Goal: Task Accomplishment & Management: Complete application form

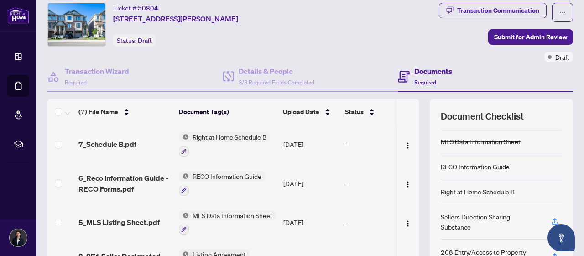
scroll to position [75, 0]
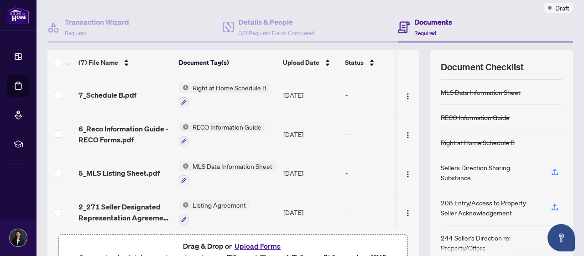
click at [487, 137] on div "Right at Home Schedule B" at bounding box center [478, 142] width 74 height 10
click at [486, 139] on div "Right at Home Schedule B" at bounding box center [478, 142] width 74 height 10
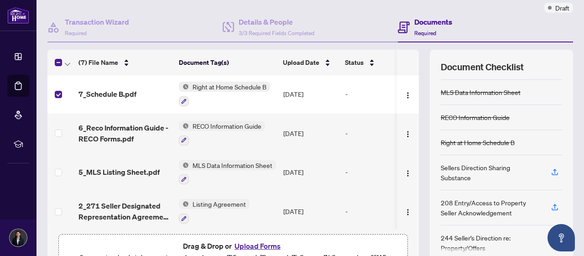
scroll to position [0, 0]
click at [411, 90] on button "button" at bounding box center [407, 95] width 15 height 15
click at [370, 86] on td "-" at bounding box center [381, 94] width 78 height 39
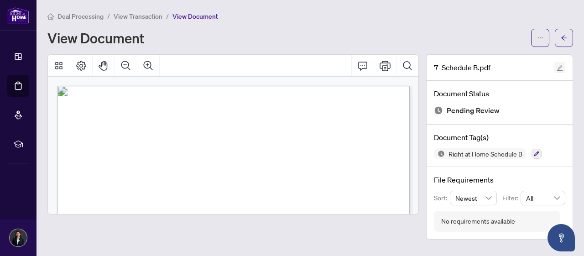
click at [562, 68] on icon "edit" at bounding box center [559, 68] width 6 height 6
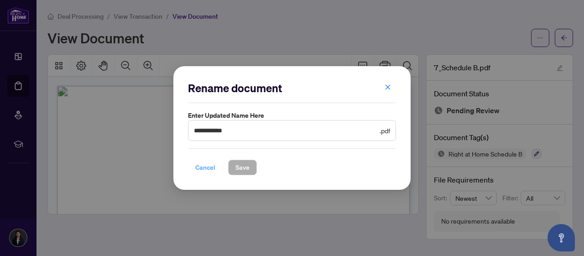
click at [205, 170] on span "Cancel" at bounding box center [205, 167] width 20 height 15
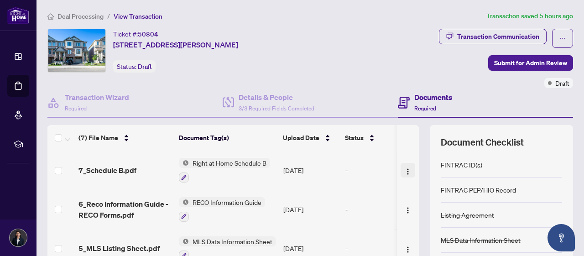
click at [405, 170] on img "button" at bounding box center [407, 171] width 7 height 7
click at [52, 167] on td at bounding box center [60, 169] width 27 height 39
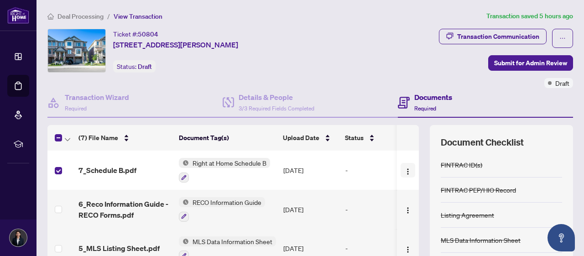
click at [412, 172] on button "button" at bounding box center [407, 170] width 15 height 15
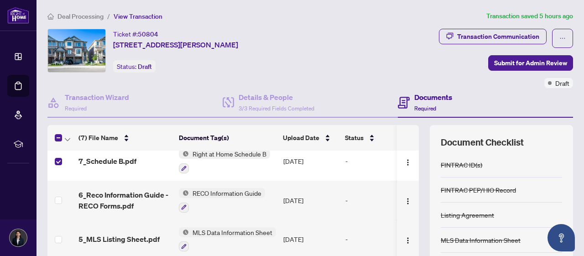
scroll to position [7, 0]
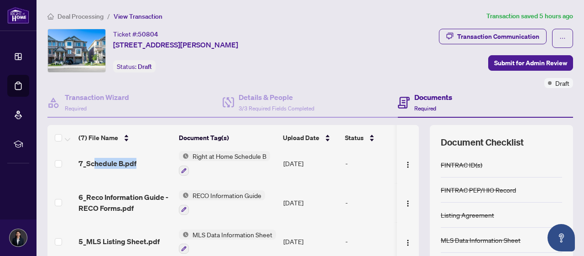
drag, startPoint x: 96, startPoint y: 156, endPoint x: 175, endPoint y: 167, distance: 79.7
click at [175, 167] on tr "7_Schedule B.pdf Right at Home Schedule B [DATE] -" at bounding box center [244, 163] width 394 height 39
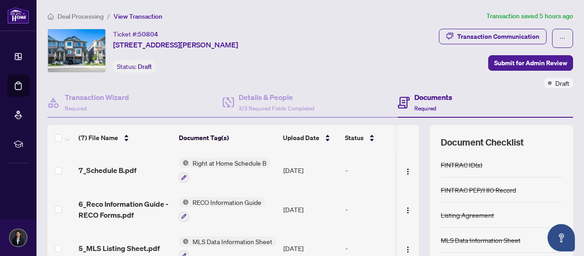
click at [267, 164] on span "Right at Home Schedule B" at bounding box center [229, 163] width 81 height 10
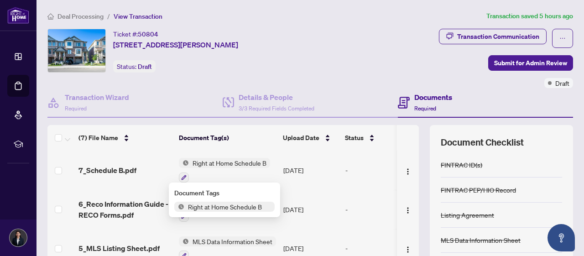
click at [350, 167] on div "-" at bounding box center [380, 170] width 70 height 10
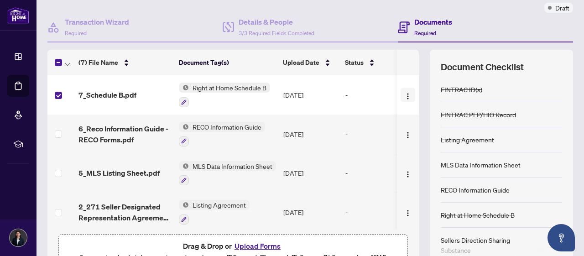
click at [409, 93] on img "button" at bounding box center [407, 96] width 7 height 7
click at [180, 102] on button "button" at bounding box center [184, 102] width 10 height 10
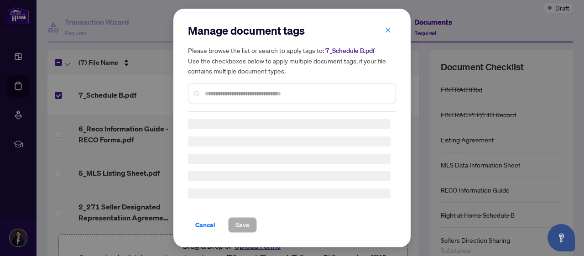
click at [208, 224] on div "Manage document tags Please browse the list or search to apply tags to: 7_Sched…" at bounding box center [292, 127] width 208 height 209
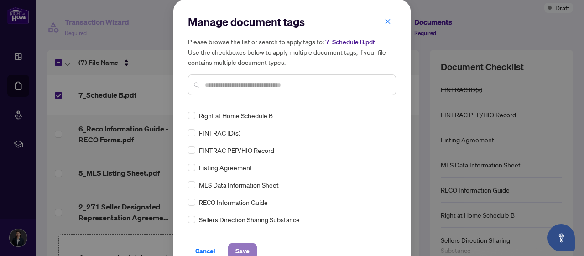
click at [241, 250] on span "Save" at bounding box center [242, 251] width 14 height 15
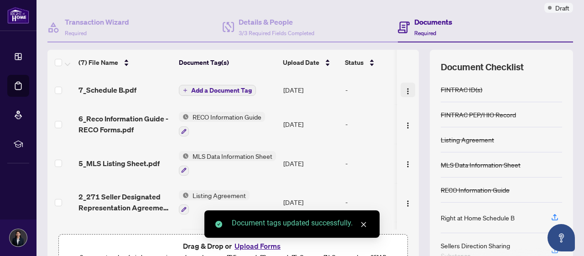
click at [409, 88] on img "button" at bounding box center [407, 91] width 7 height 7
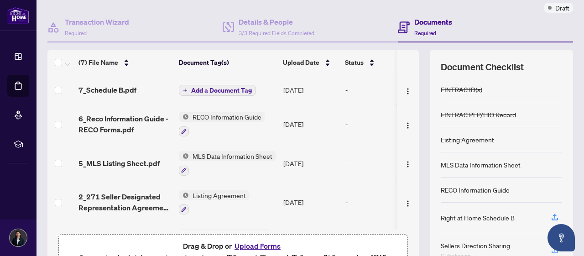
click at [420, 67] on div "(7) File Name Document Tag(s) Upload Date Status 7_Schedule B.pdf Add a Documen…" at bounding box center [309, 161] width 525 height 223
click at [348, 89] on div "-" at bounding box center [380, 90] width 70 height 10
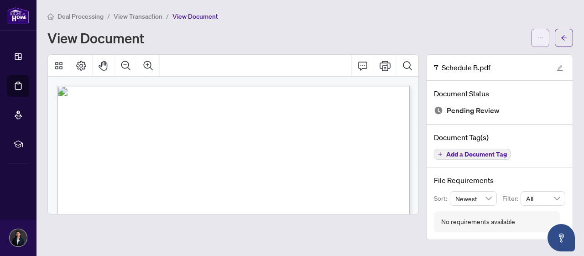
click at [545, 36] on button "button" at bounding box center [540, 38] width 18 height 18
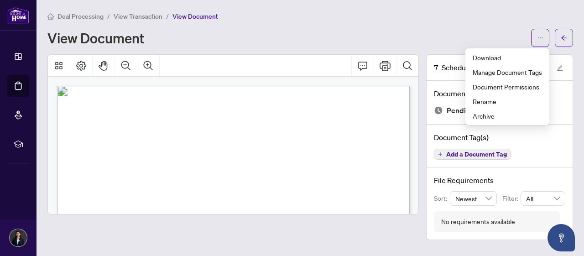
click at [580, 95] on main "Deal Processing / View Transaction / View Document View Document 7_Schedule B.p…" at bounding box center [309, 128] width 547 height 256
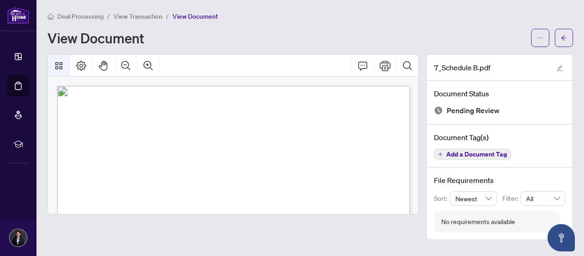
click at [60, 68] on icon "Thumbnails" at bounding box center [58, 65] width 7 height 7
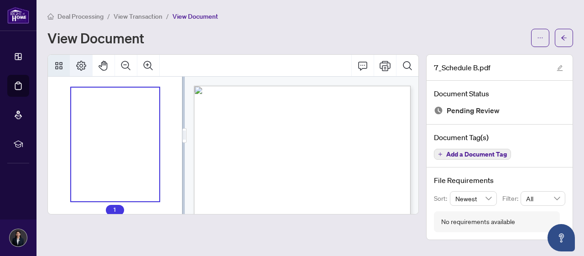
click at [88, 64] on button "Page Layout" at bounding box center [81, 66] width 22 height 22
click at [150, 18] on span "View Transaction" at bounding box center [138, 16] width 49 height 8
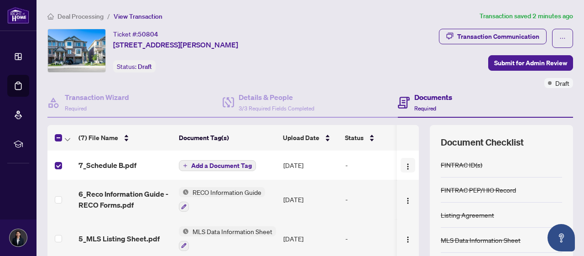
click at [408, 163] on img "button" at bounding box center [407, 166] width 7 height 7
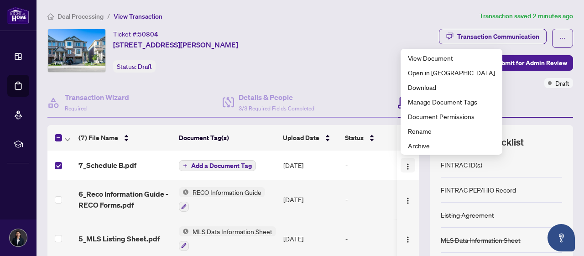
click at [408, 163] on img "button" at bounding box center [407, 166] width 7 height 7
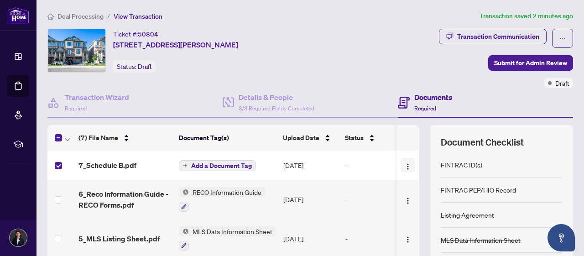
click at [408, 163] on img "button" at bounding box center [407, 166] width 7 height 7
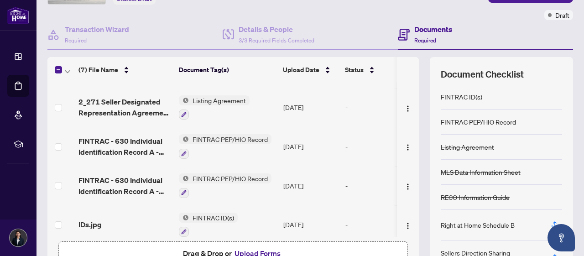
scroll to position [124, 0]
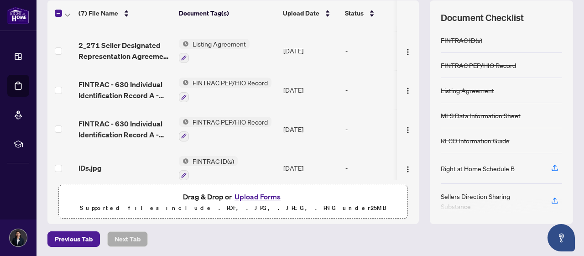
click at [523, 172] on div "Right at Home Schedule B" at bounding box center [501, 168] width 121 height 31
click at [497, 169] on div "Right at Home Schedule B" at bounding box center [478, 168] width 74 height 10
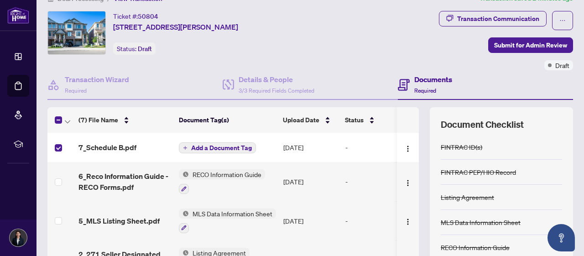
scroll to position [0, 0]
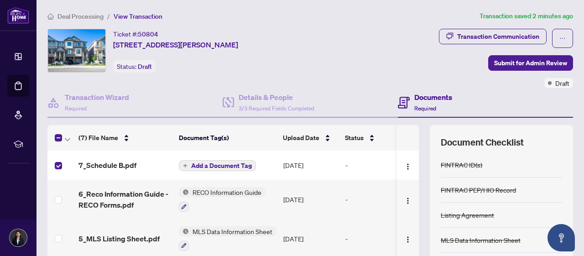
click at [349, 165] on div "-" at bounding box center [380, 165] width 70 height 10
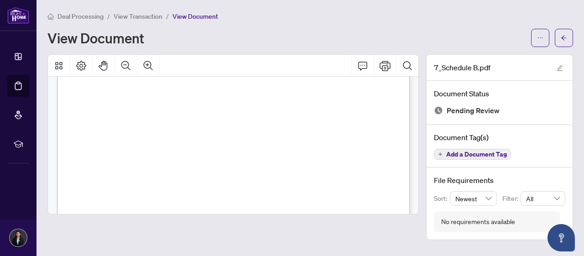
scroll to position [409, 0]
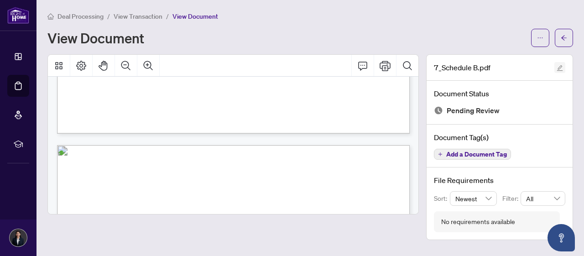
click at [563, 68] on button "button" at bounding box center [559, 67] width 11 height 11
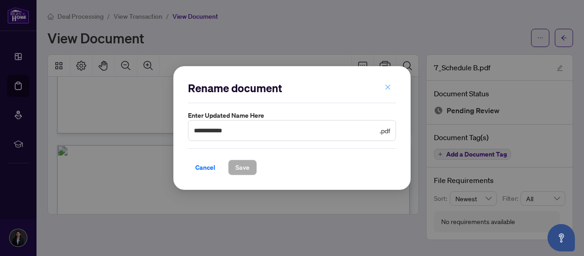
click at [384, 89] on button "button" at bounding box center [388, 88] width 18 height 16
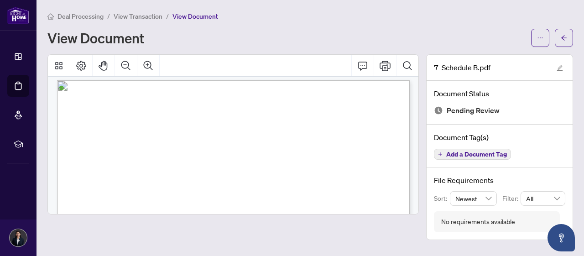
scroll to position [0, 0]
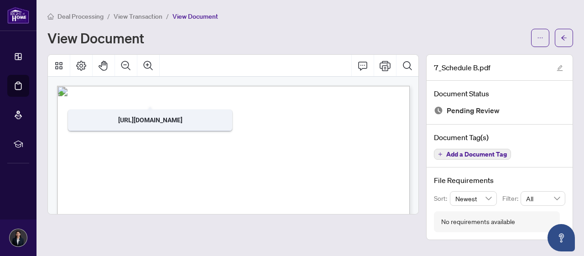
click at [145, 11] on li "View Transaction" at bounding box center [138, 16] width 49 height 10
click at [148, 21] on li "View Transaction" at bounding box center [138, 16] width 49 height 10
click at [148, 18] on span "View Transaction" at bounding box center [138, 16] width 49 height 8
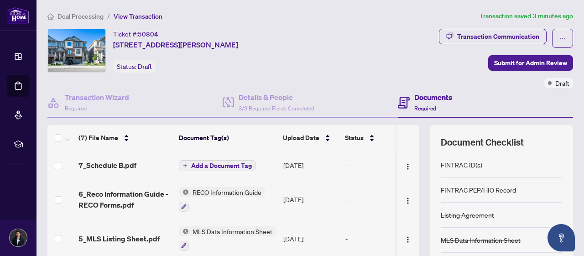
click at [345, 161] on div "-" at bounding box center [380, 165] width 70 height 10
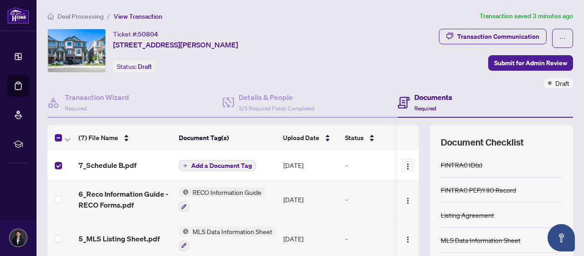
click at [407, 166] on img "button" at bounding box center [407, 166] width 7 height 7
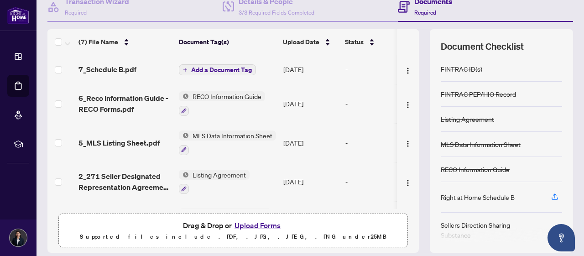
scroll to position [99, 0]
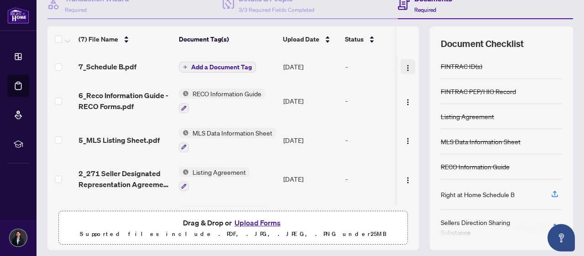
click at [409, 67] on img "button" at bounding box center [407, 67] width 7 height 7
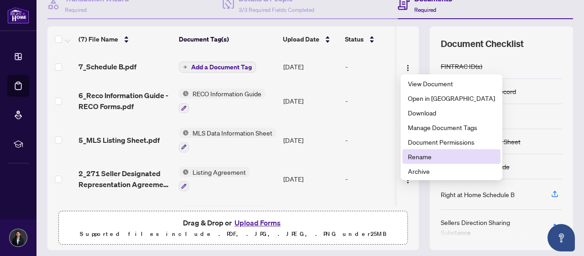
click at [425, 157] on span "Rename" at bounding box center [451, 156] width 87 height 10
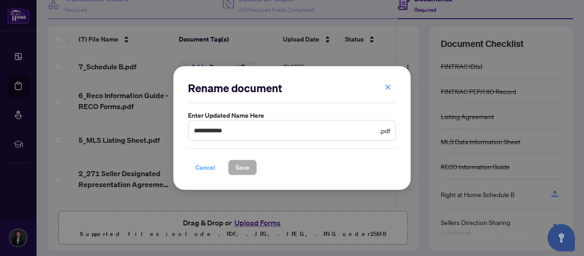
click at [200, 170] on span "Cancel" at bounding box center [205, 167] width 20 height 15
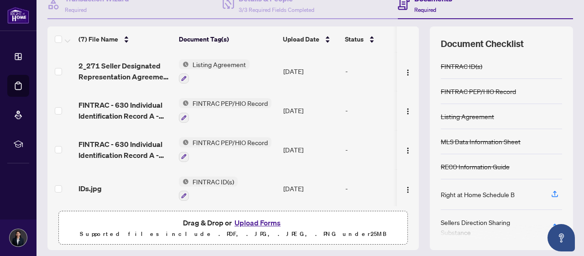
scroll to position [0, 0]
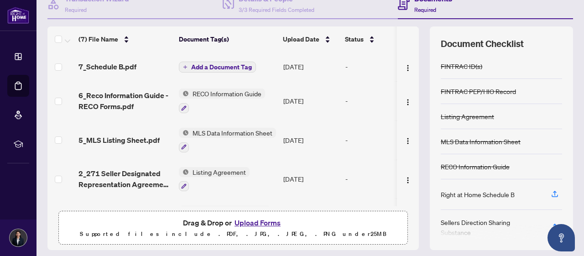
click at [268, 222] on button "Upload Forms" at bounding box center [258, 223] width 52 height 12
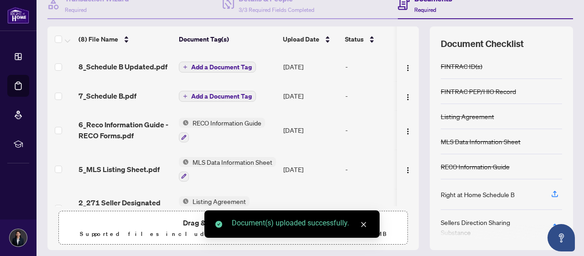
click at [234, 67] on span "Add a Document Tag" at bounding box center [221, 67] width 61 height 6
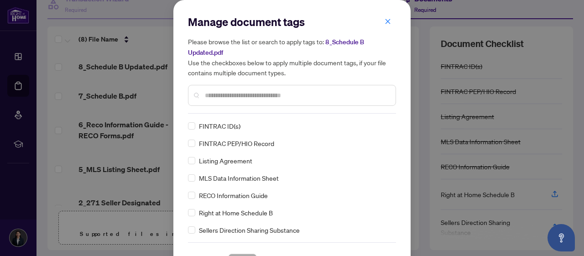
click at [243, 92] on input "text" at bounding box center [296, 95] width 183 height 10
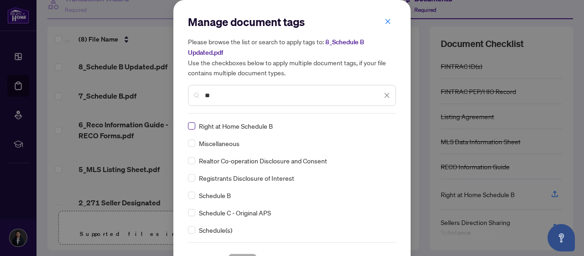
type input "**"
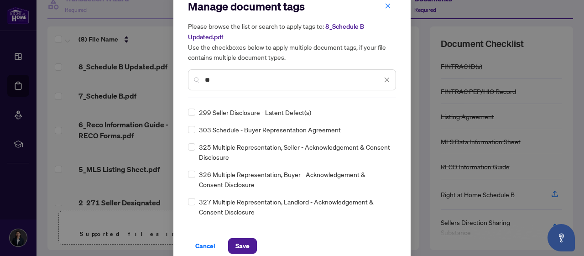
scroll to position [26, 0]
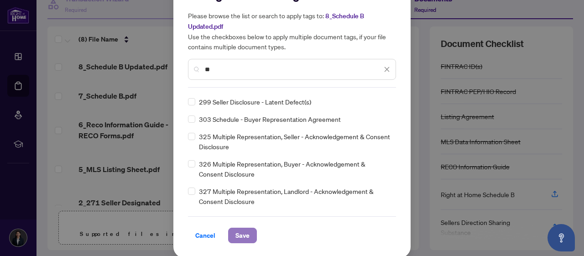
click at [244, 230] on span "Save" at bounding box center [242, 235] width 14 height 15
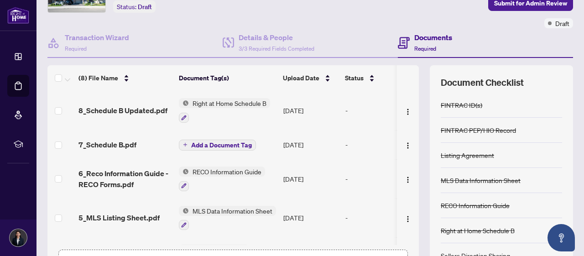
scroll to position [124, 0]
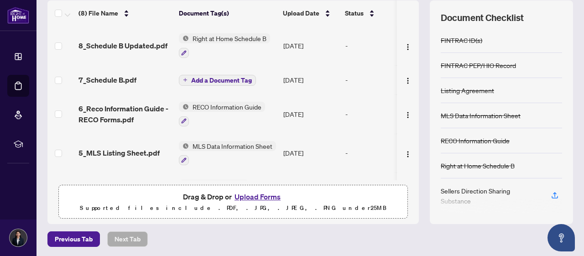
click at [257, 197] on button "Upload Forms" at bounding box center [258, 197] width 52 height 12
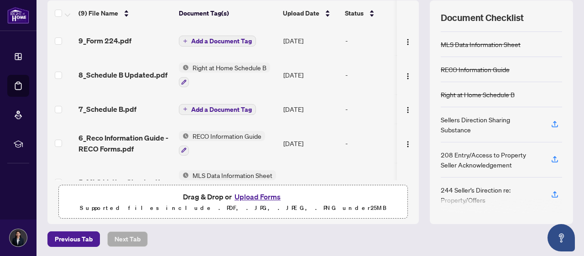
scroll to position [73, 0]
click at [474, 119] on div "Sellers Direction Sharing Substance" at bounding box center [490, 123] width 99 height 20
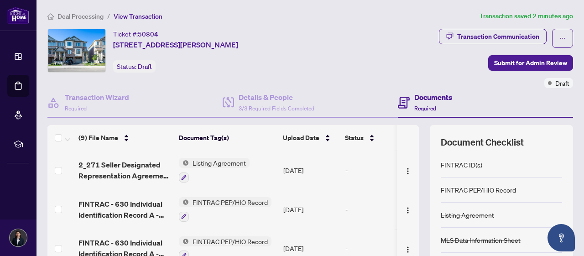
scroll to position [0, 0]
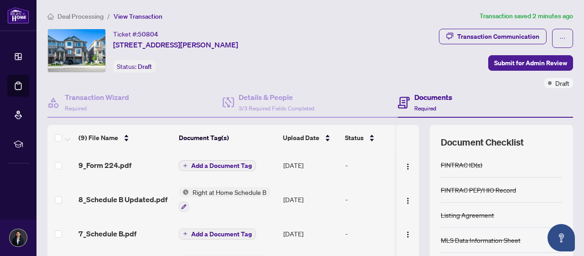
click at [132, 15] on span "View Transaction" at bounding box center [138, 16] width 49 height 8
click at [94, 16] on span "Deal Processing" at bounding box center [80, 16] width 46 height 8
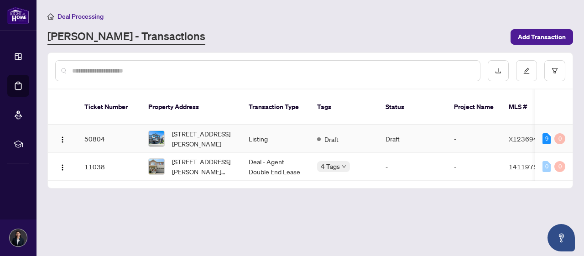
click at [528, 135] on span "X12369412" at bounding box center [526, 139] width 37 height 8
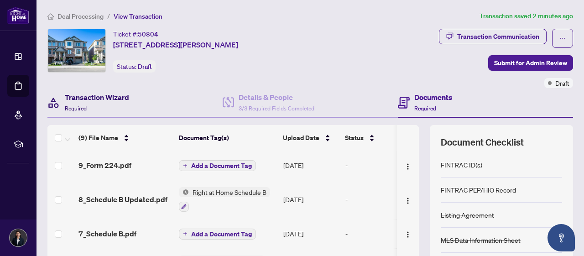
click at [111, 99] on h4 "Transaction Wizard" at bounding box center [97, 97] width 64 height 11
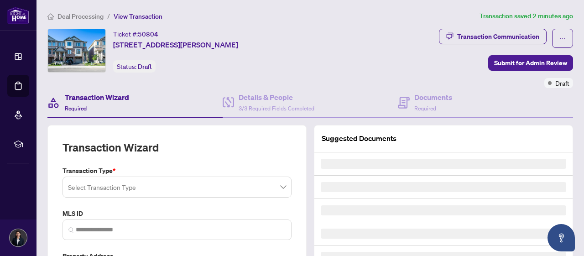
type input "*********"
type input "**********"
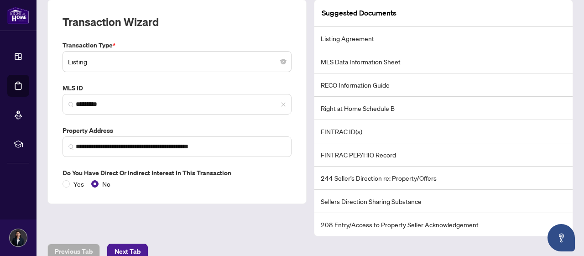
scroll to position [136, 0]
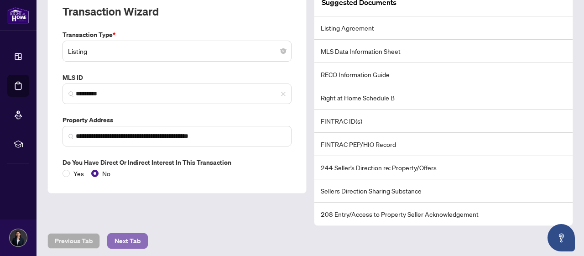
click at [134, 241] on span "Next Tab" at bounding box center [127, 240] width 26 height 15
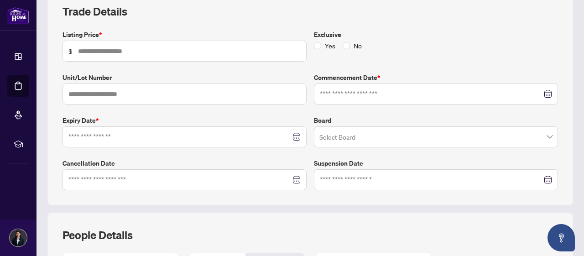
type input "*******"
type input "**"
type input "**********"
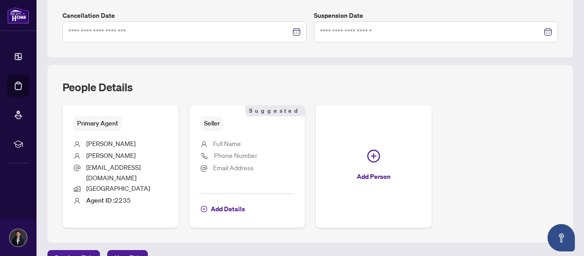
scroll to position [291, 0]
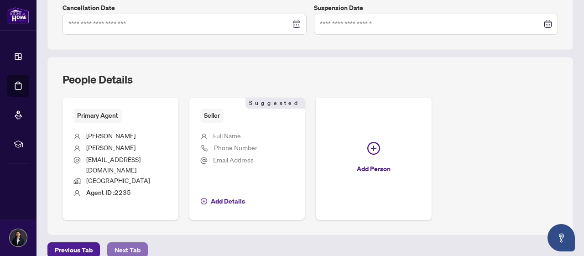
click at [131, 243] on span "Next Tab" at bounding box center [127, 250] width 26 height 15
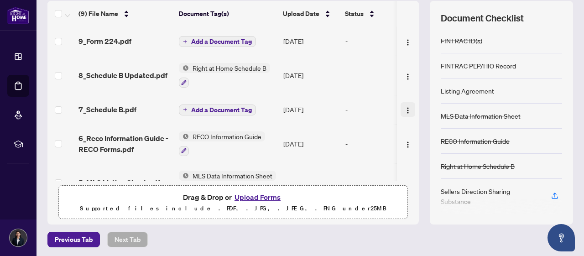
click at [405, 107] on img "button" at bounding box center [407, 110] width 7 height 7
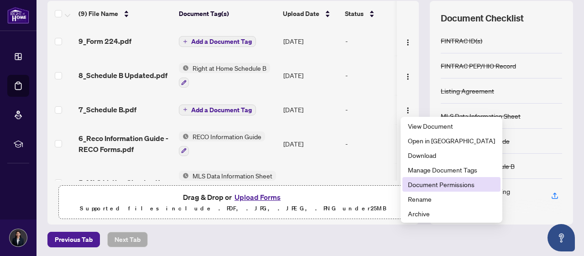
click at [419, 187] on span "Document Permissions" at bounding box center [451, 184] width 87 height 10
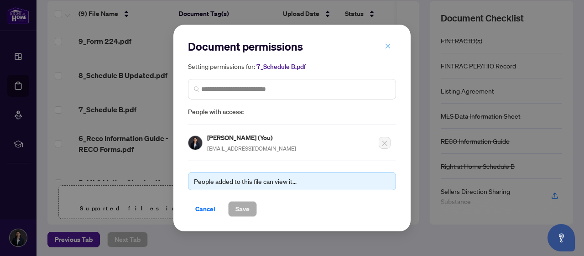
click at [386, 46] on icon "close" at bounding box center [387, 46] width 6 height 6
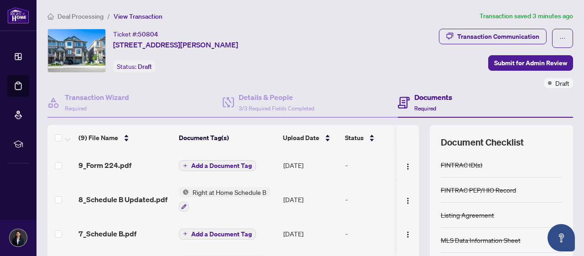
click at [432, 96] on h4 "Documents" at bounding box center [433, 97] width 38 height 11
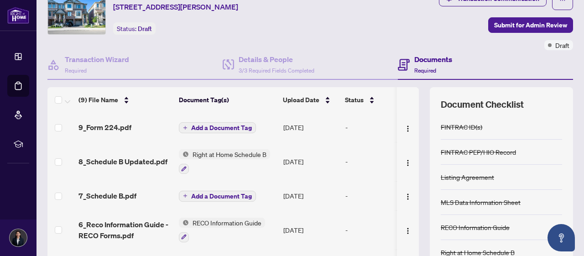
scroll to position [26, 0]
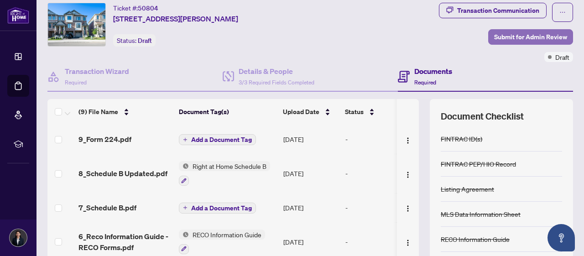
click at [534, 40] on span "Submit for Admin Review" at bounding box center [530, 37] width 73 height 15
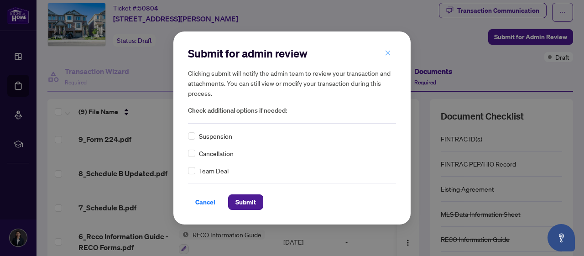
click at [393, 51] on button "button" at bounding box center [388, 53] width 18 height 16
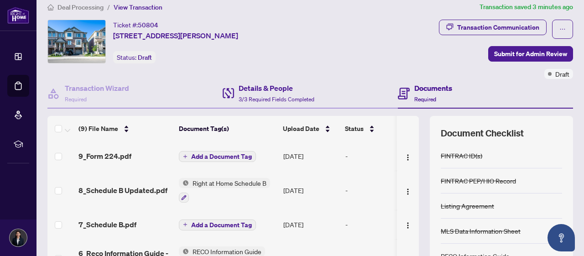
scroll to position [0, 0]
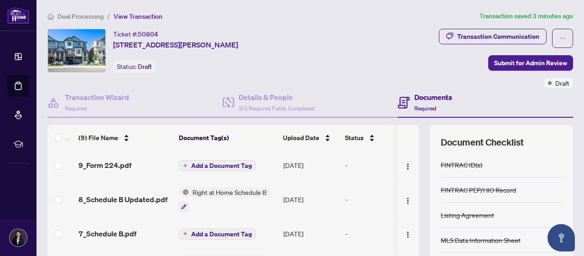
click at [298, 50] on div "Ticket #: 50804 [STREET_ADDRESS][PERSON_NAME] Status: Draft" at bounding box center [191, 51] width 289 height 44
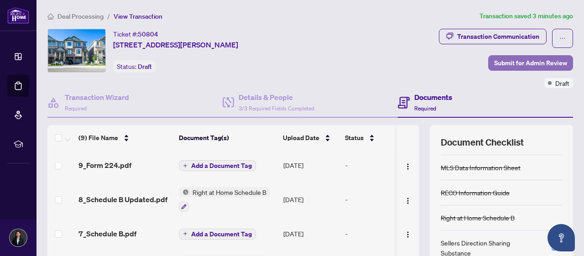
click at [530, 64] on span "Submit for Admin Review" at bounding box center [530, 63] width 73 height 15
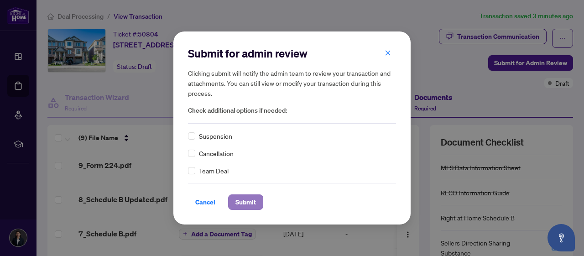
click at [254, 199] on span "Submit" at bounding box center [245, 202] width 21 height 15
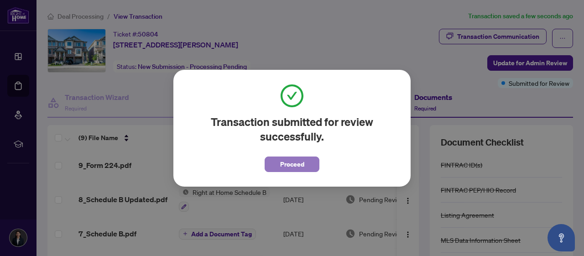
click at [306, 167] on button "Proceed" at bounding box center [292, 164] width 55 height 16
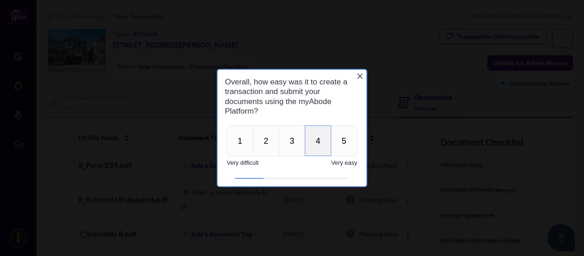
click at [327, 144] on button "4" at bounding box center [318, 140] width 26 height 31
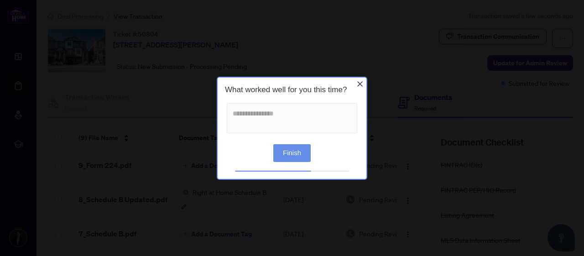
click at [305, 152] on button "Finish" at bounding box center [291, 153] width 37 height 18
